Goal: Task Accomplishment & Management: Manage account settings

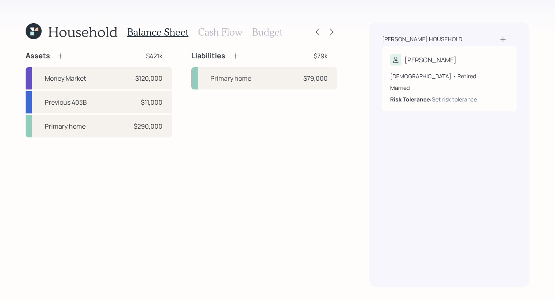
click at [38, 32] on icon at bounding box center [34, 31] width 16 height 16
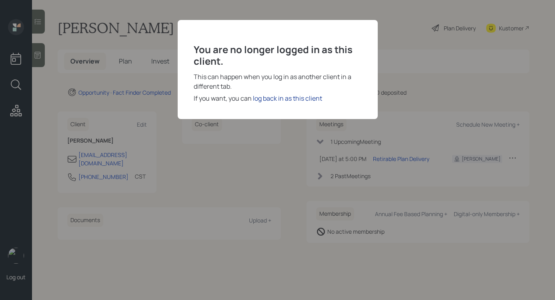
click at [305, 98] on div "log back in as this client" at bounding box center [287, 99] width 69 height 10
